Goal: Check status: Check status

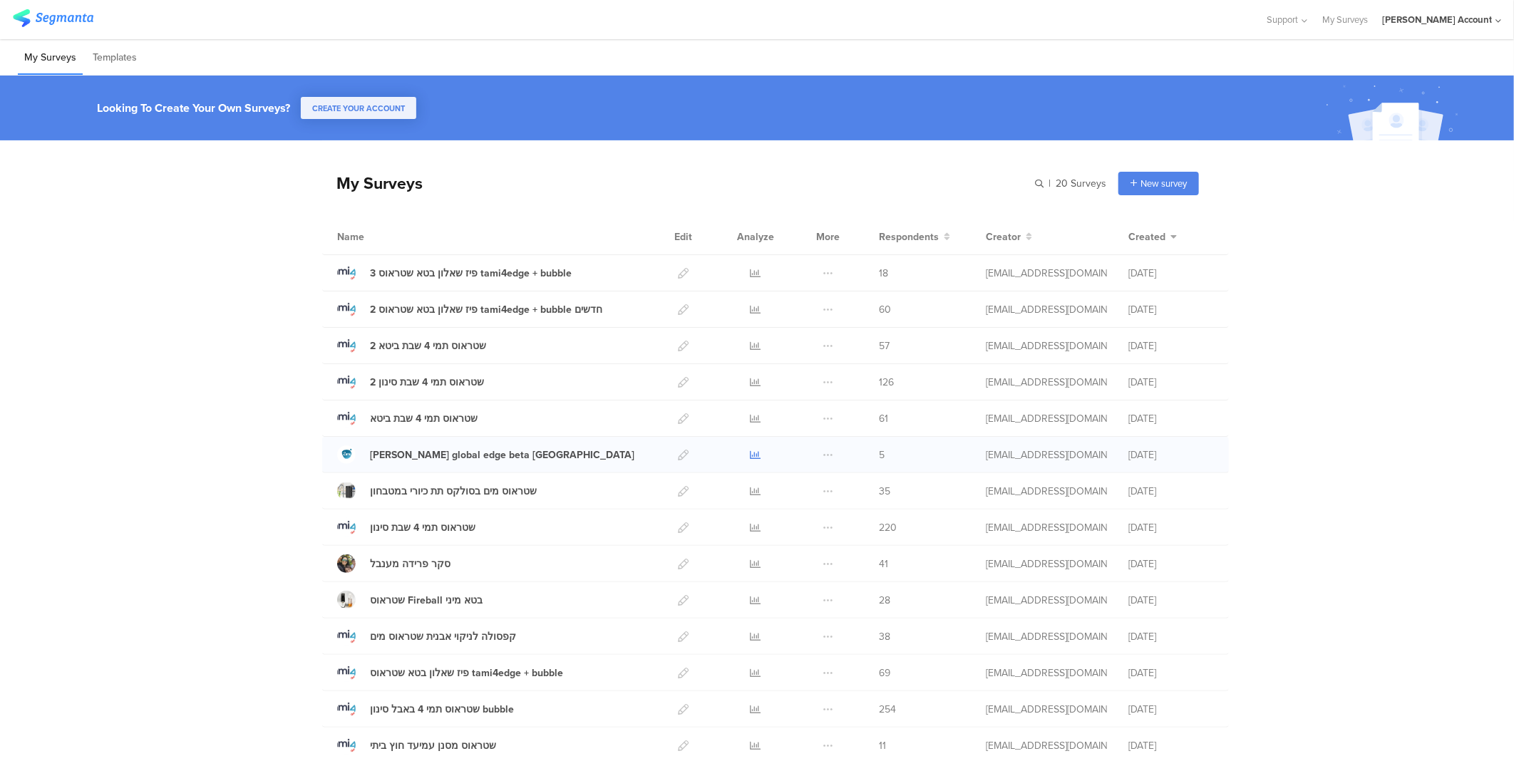
click at [751, 455] on icon at bounding box center [756, 455] width 11 height 11
click at [751, 308] on icon at bounding box center [756, 309] width 11 height 11
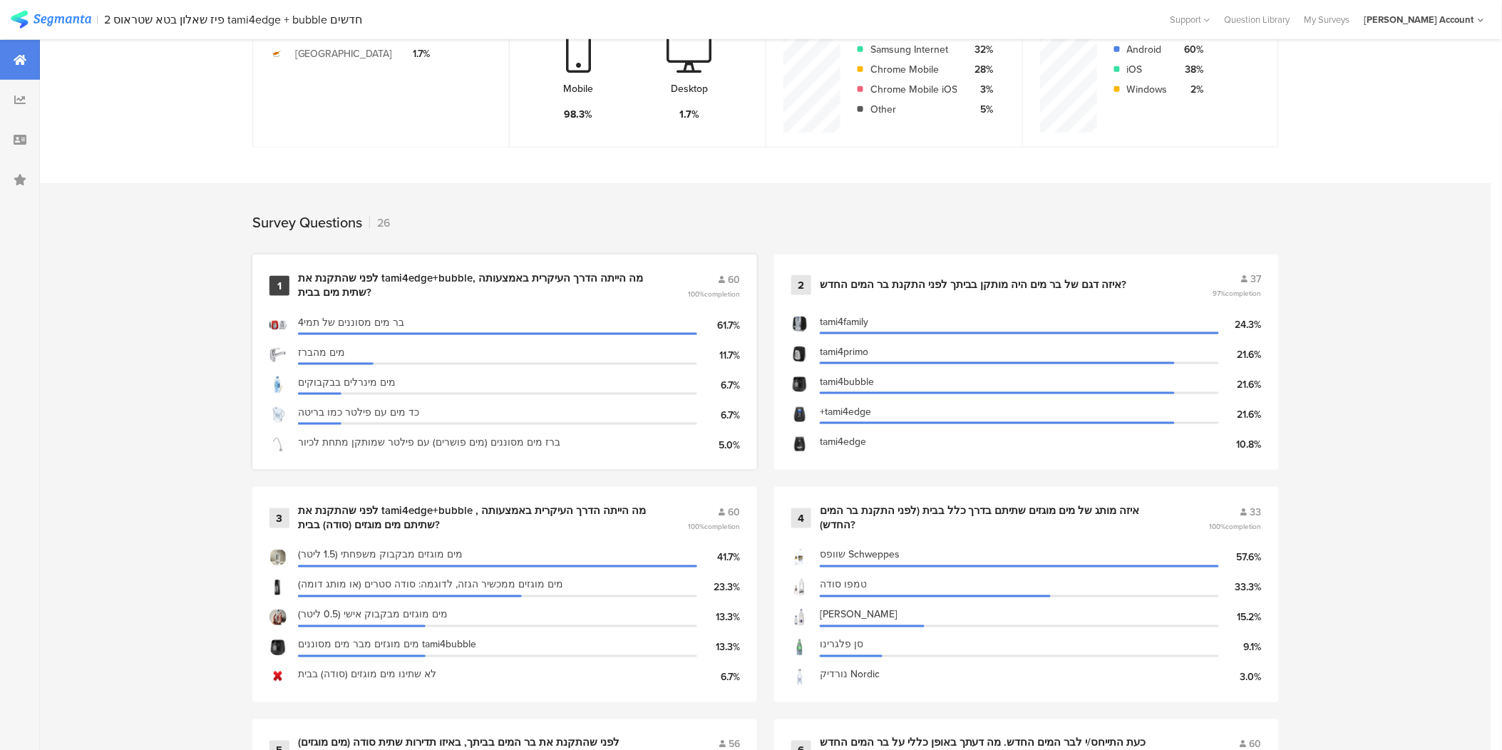
scroll to position [554, 0]
